Goal: Information Seeking & Learning: Compare options

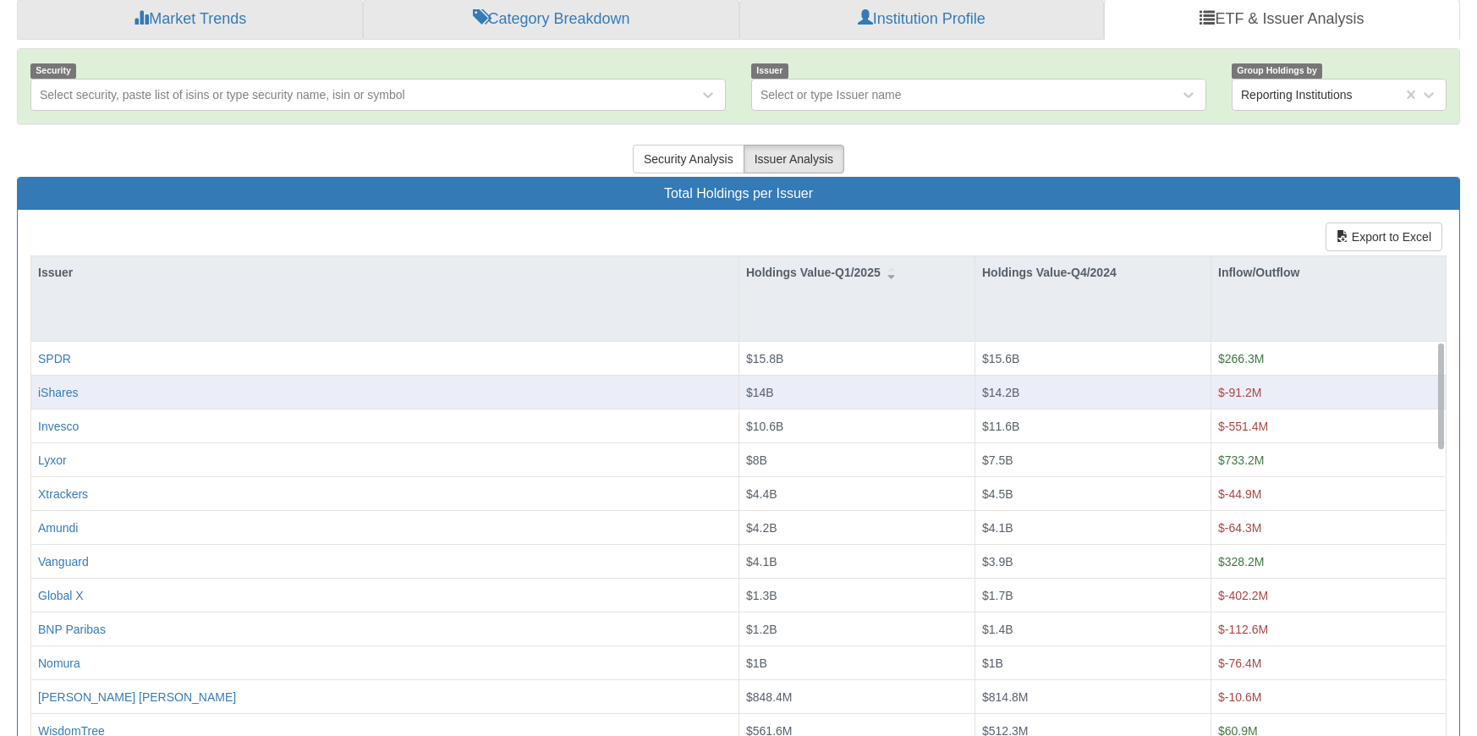
scroll to position [403, 0]
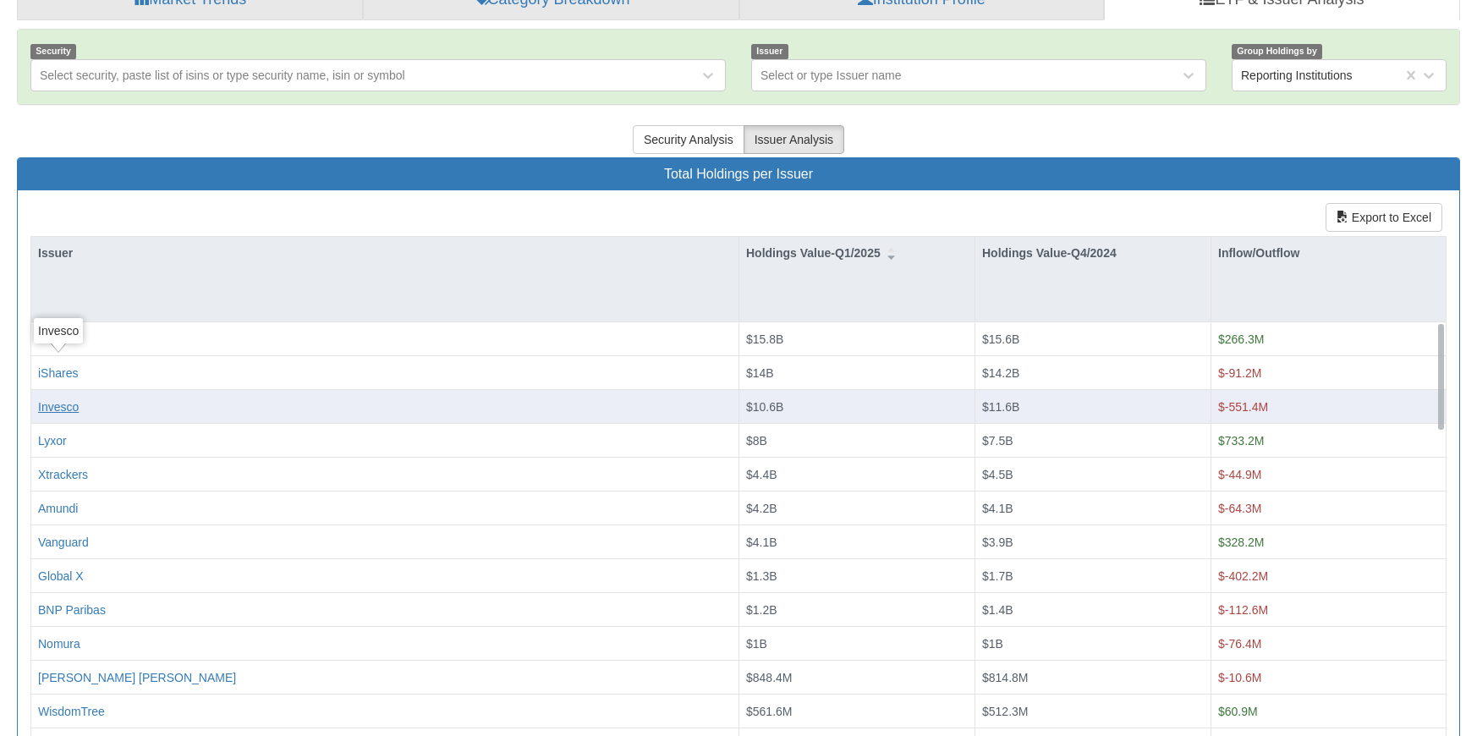
click at [55, 398] on div "Invesco" at bounding box center [58, 406] width 41 height 17
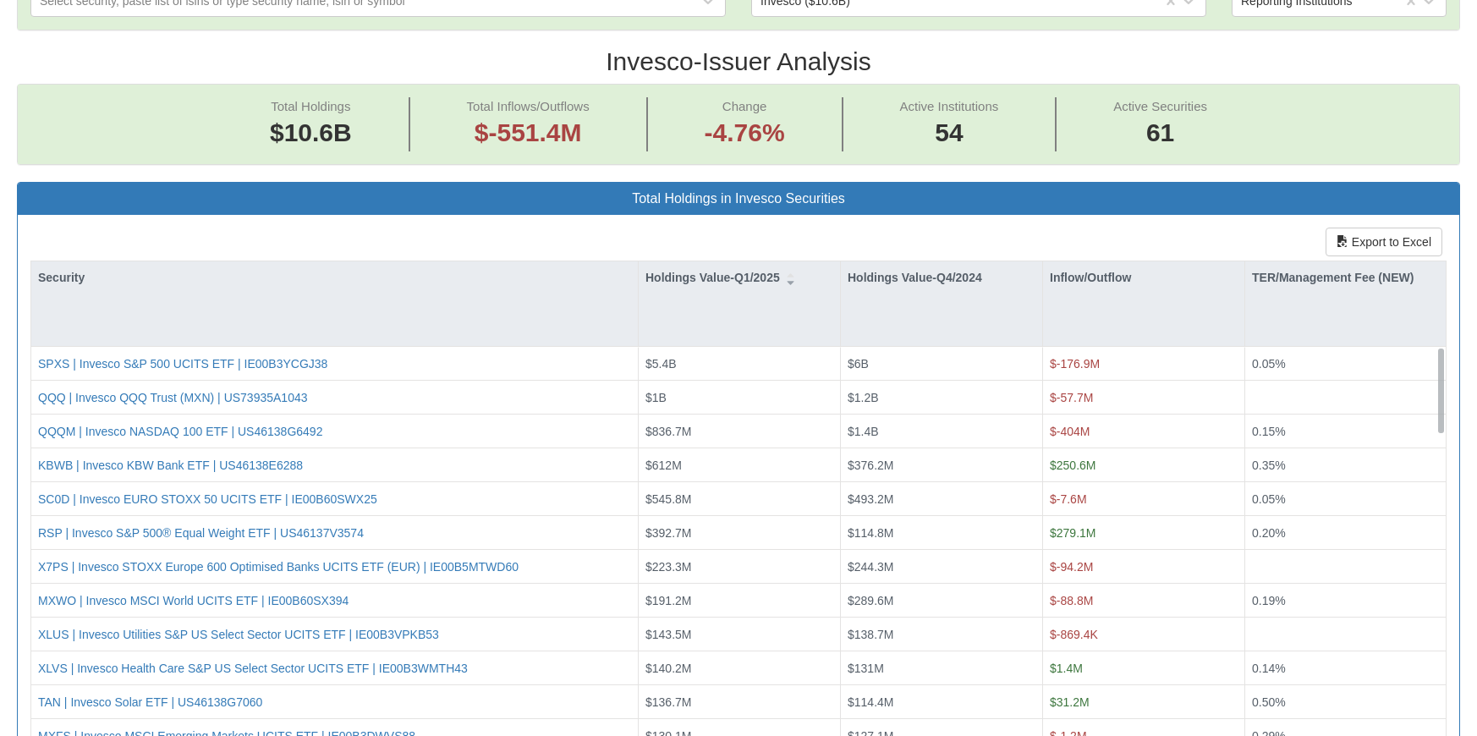
scroll to position [508, 0]
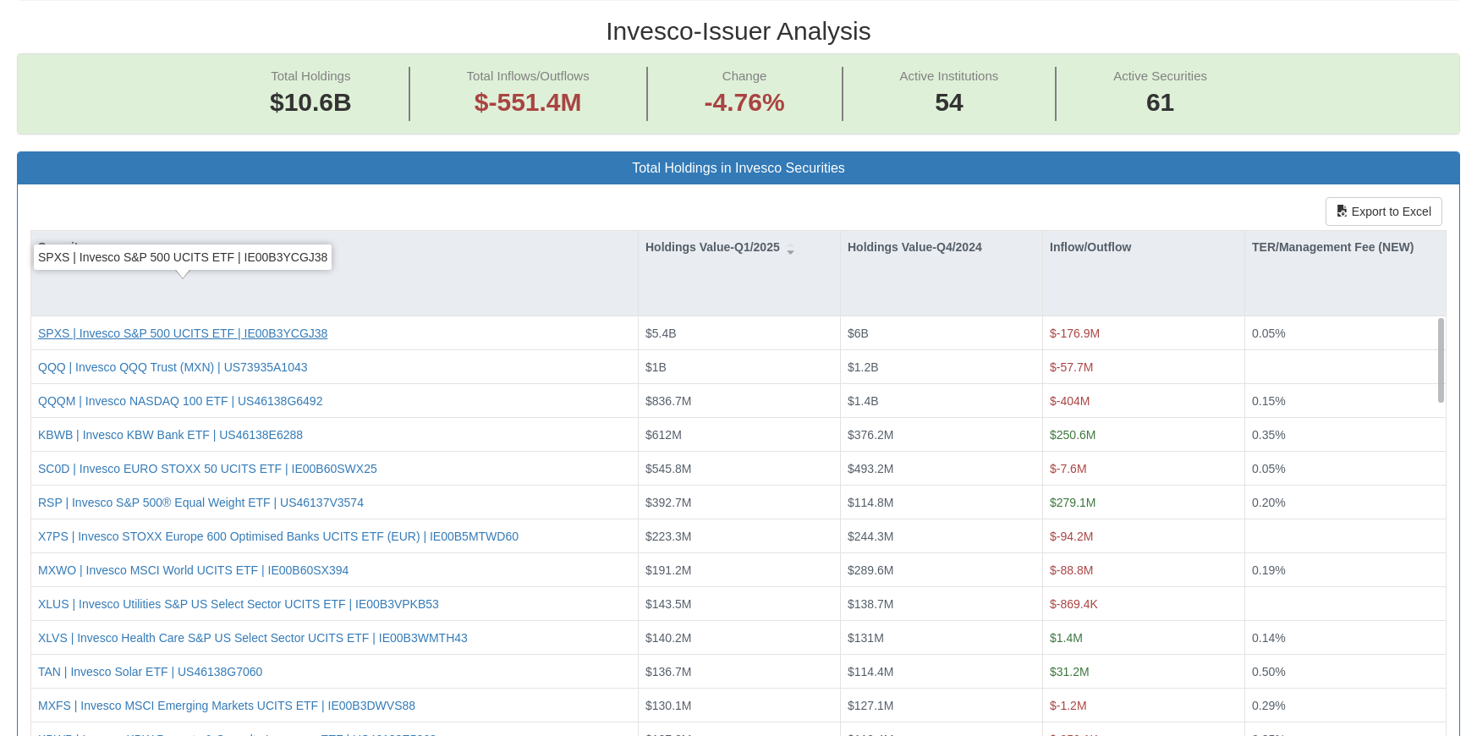
click at [188, 325] on div "SPXS | Invesco S&P 500 UCITS ETF | IE00B3YCGJ38" at bounding box center [182, 333] width 289 height 17
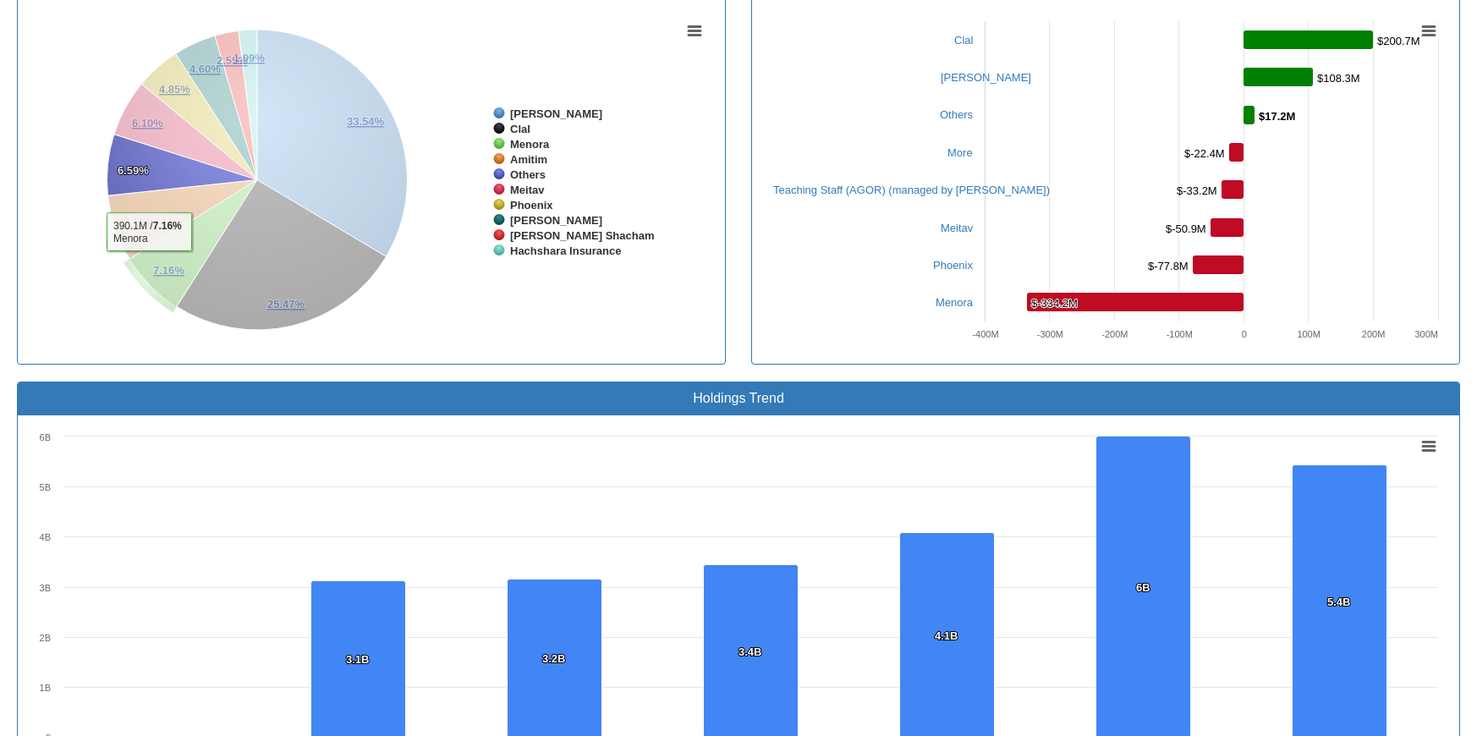
scroll to position [481, 0]
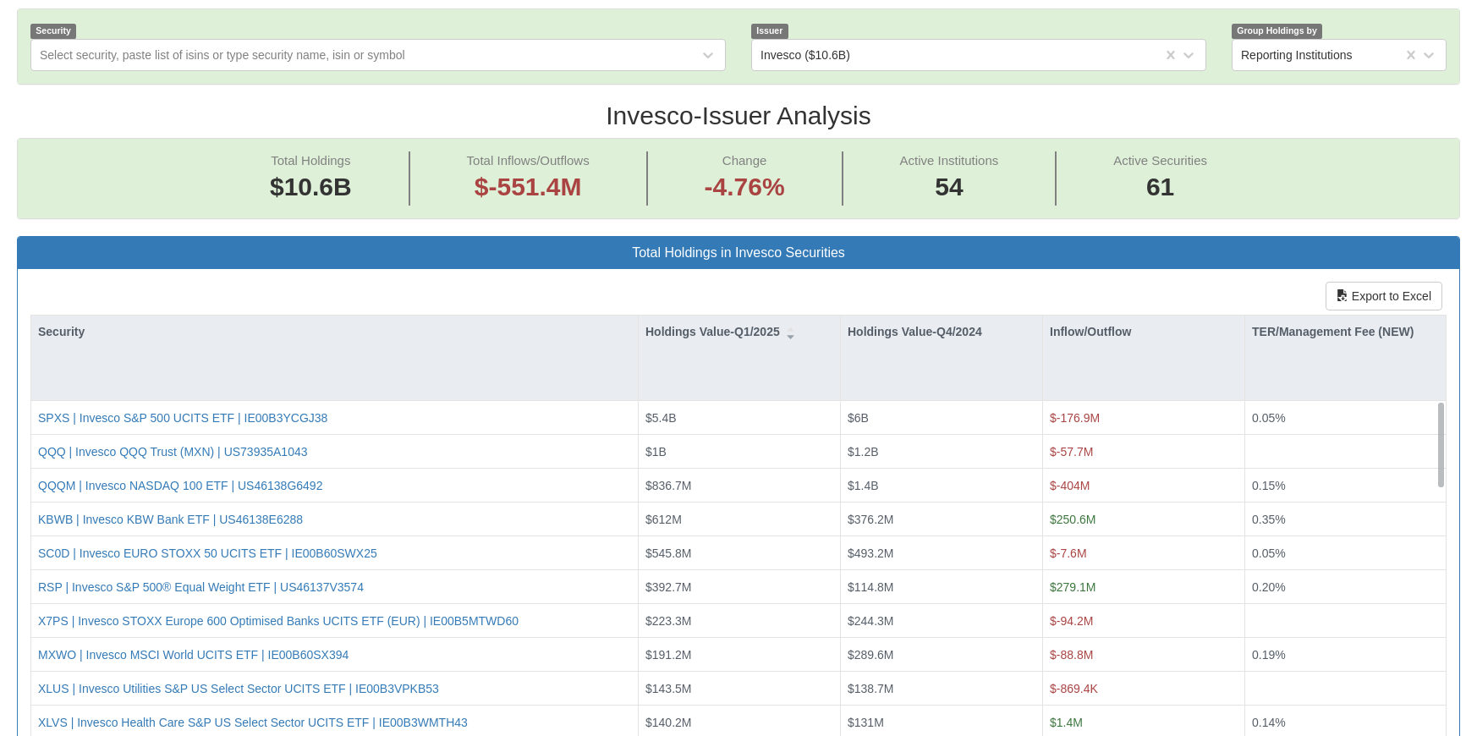
scroll to position [35, 1412]
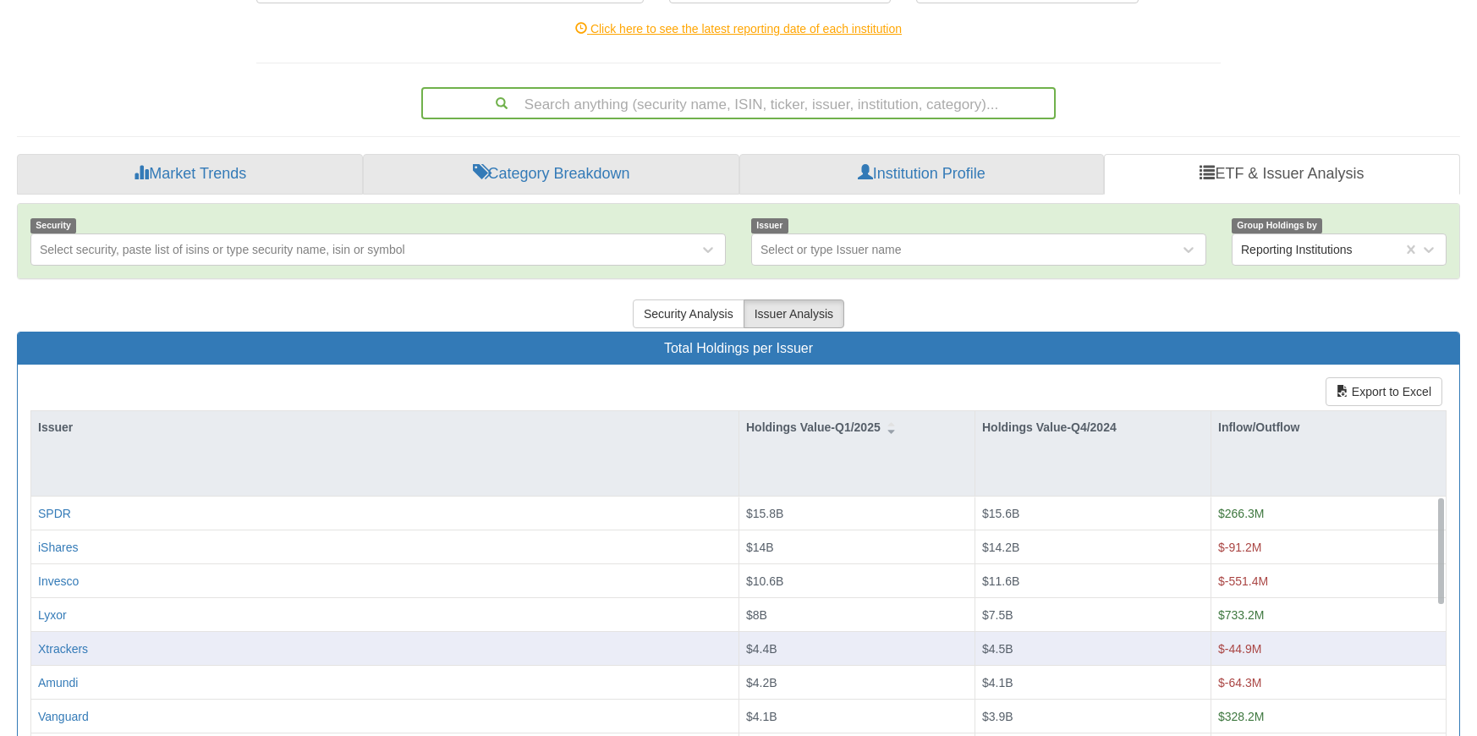
scroll to position [403, 0]
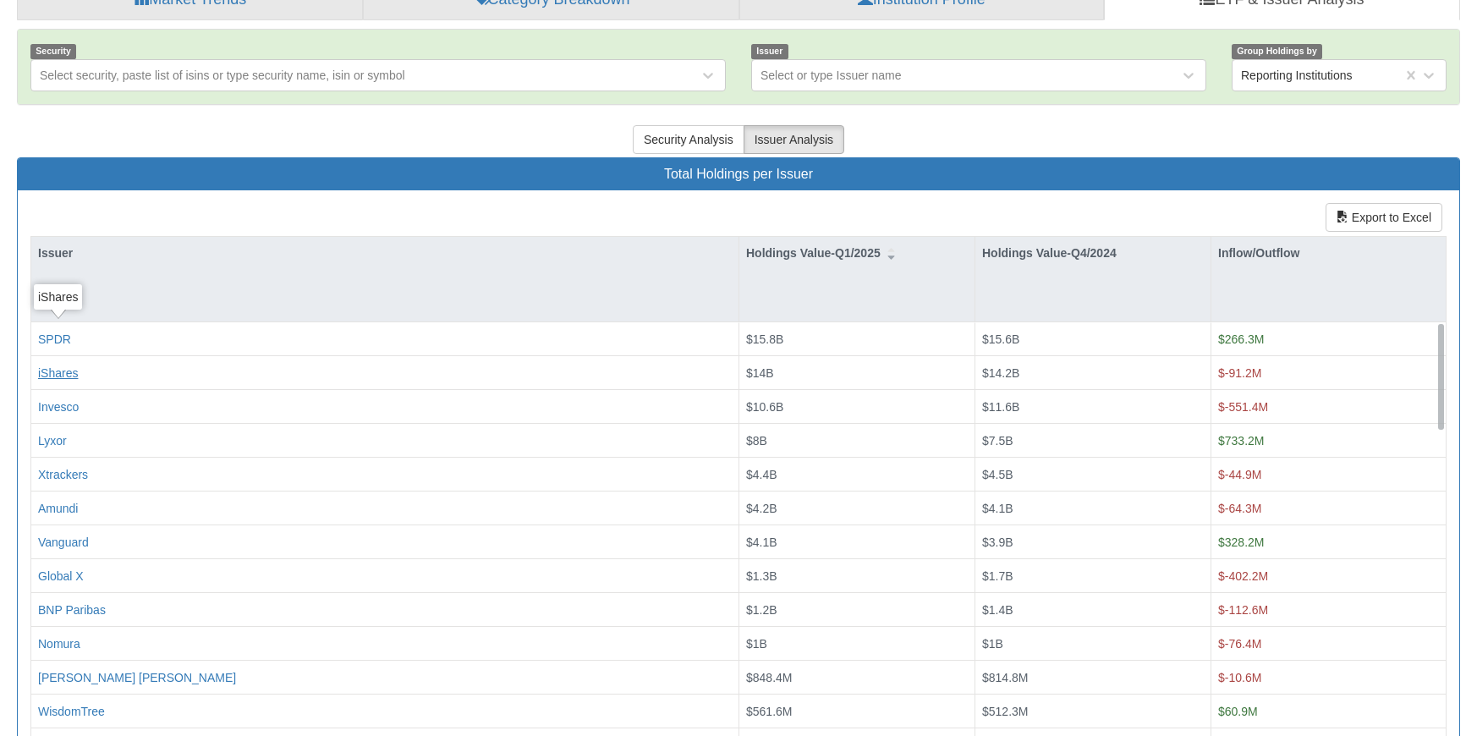
click at [54, 365] on div "iShares" at bounding box center [58, 373] width 40 height 17
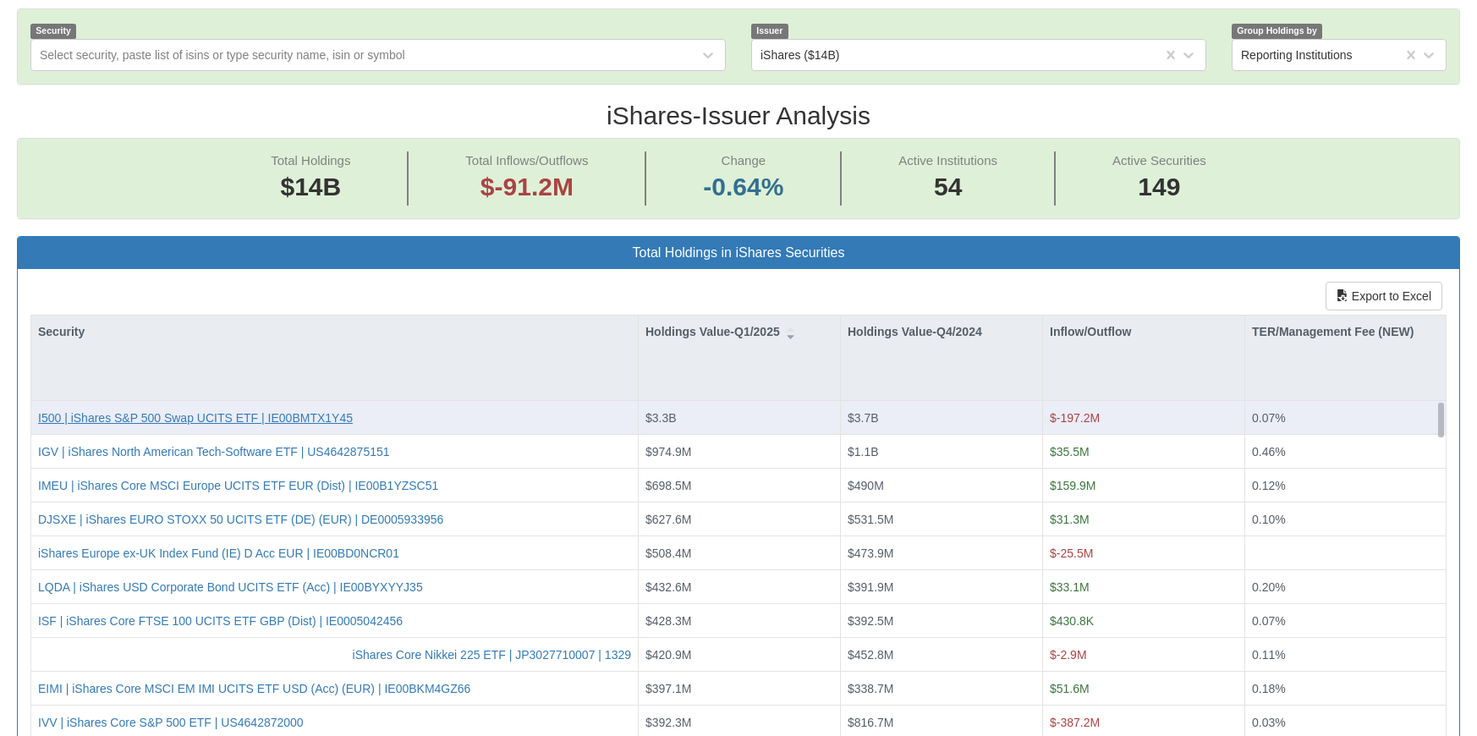
scroll to position [35, 1412]
click at [114, 409] on div "I500 | iShares S&P 500 Swap UCITS ETF | IE00BMTX1Y45" at bounding box center [195, 417] width 315 height 17
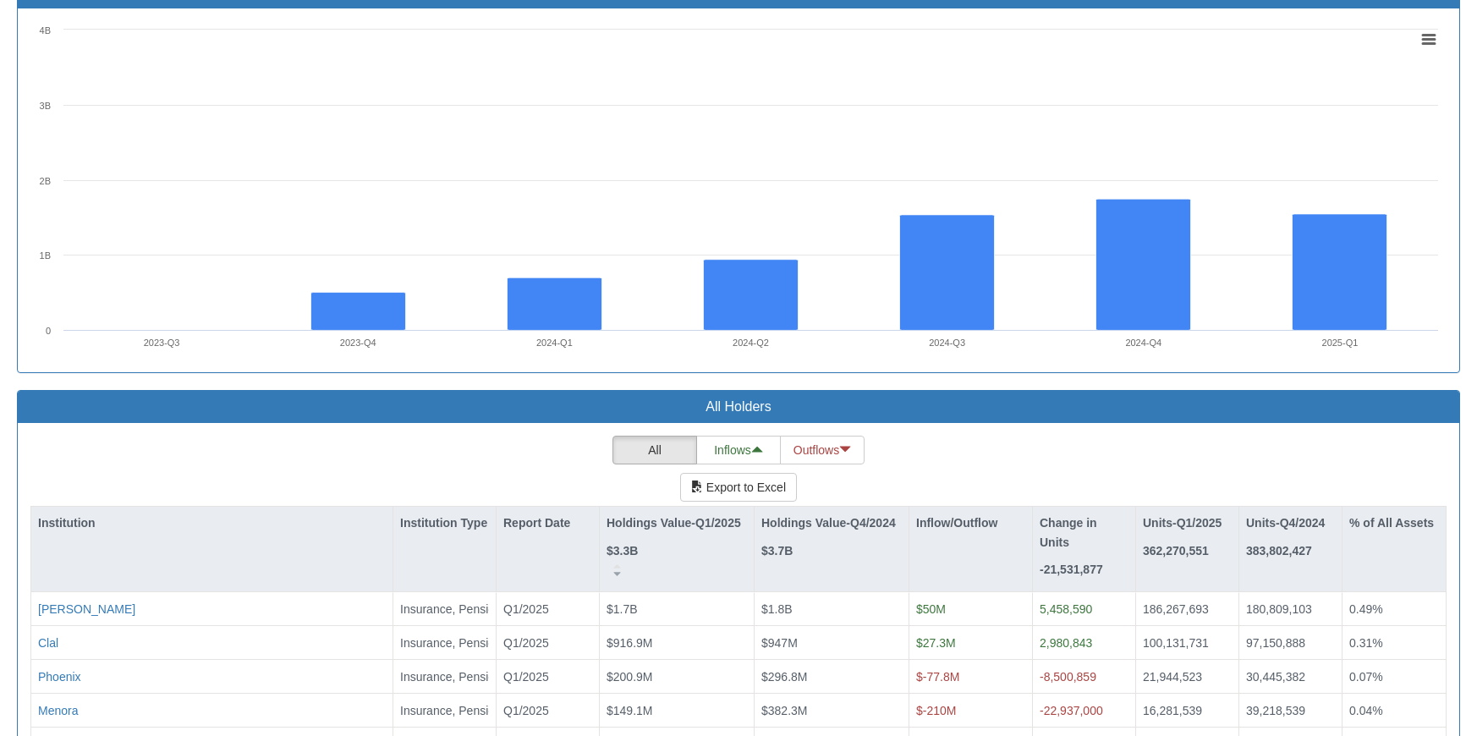
scroll to position [1243, 0]
